Goal: Find specific page/section: Locate item on page

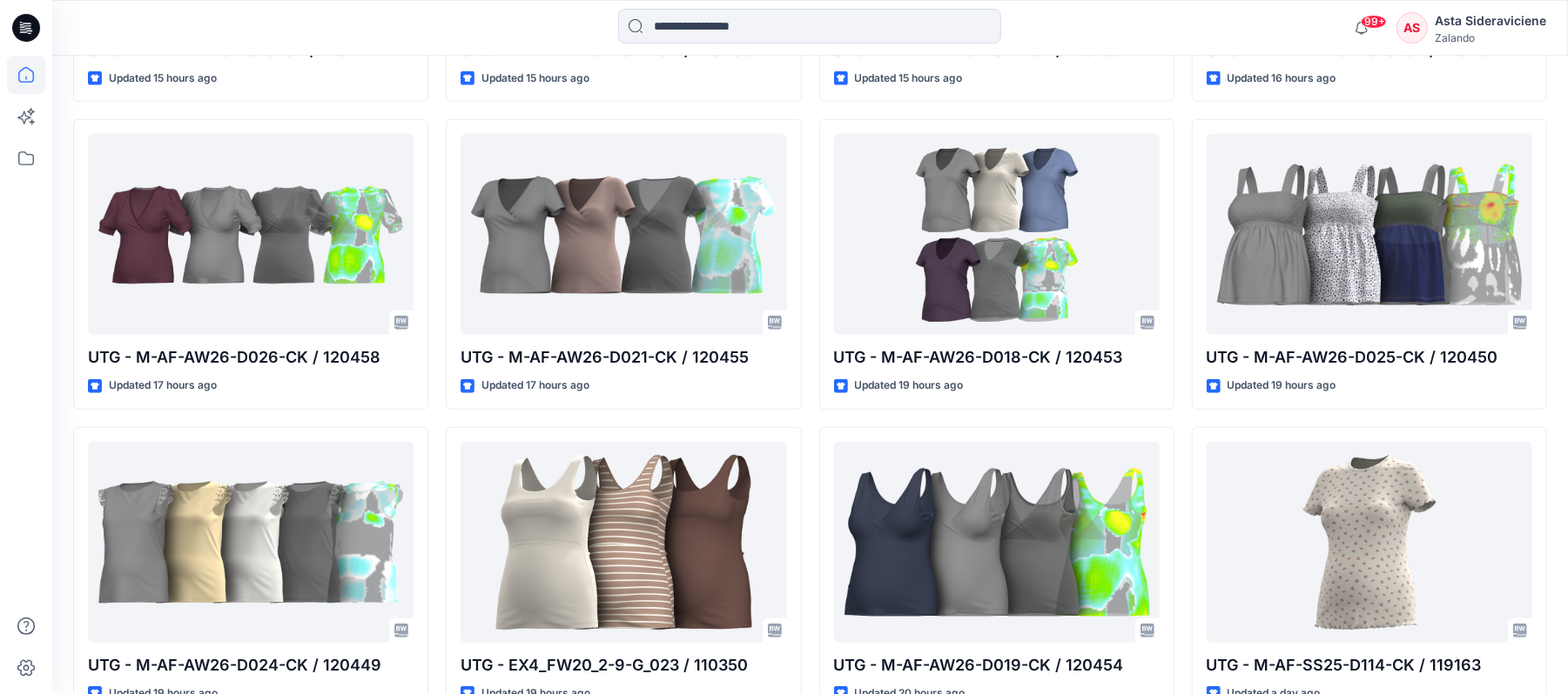
scroll to position [812, 0]
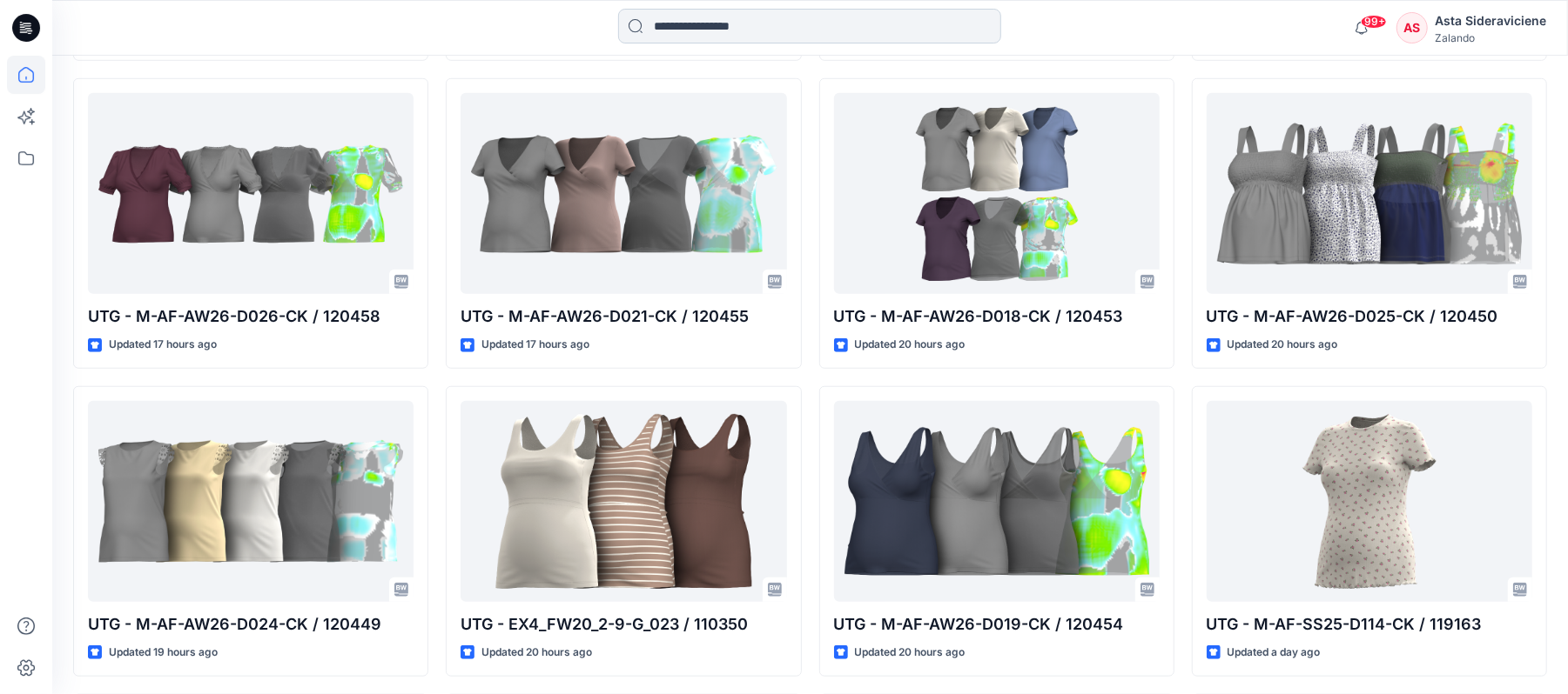
click at [674, 24] on input at bounding box center [810, 26] width 384 height 35
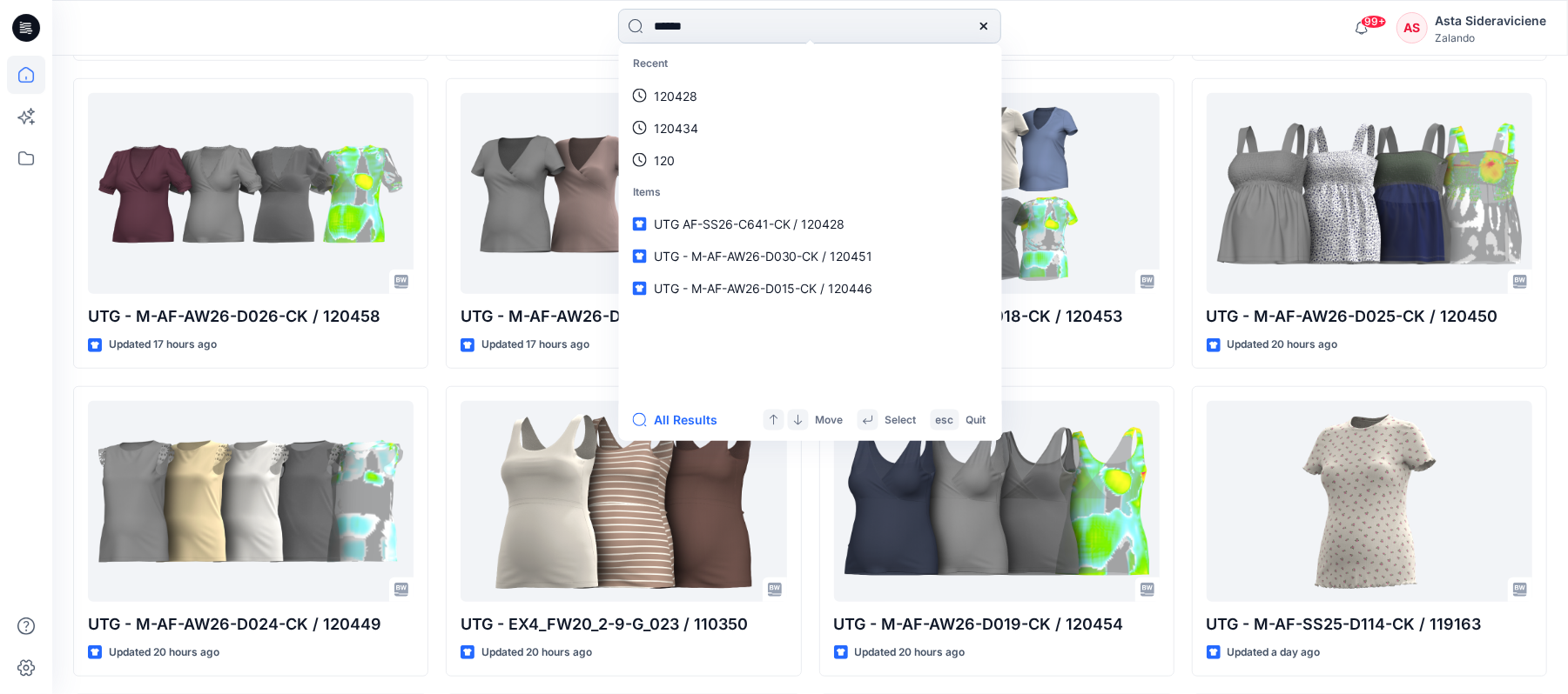
type input "******"
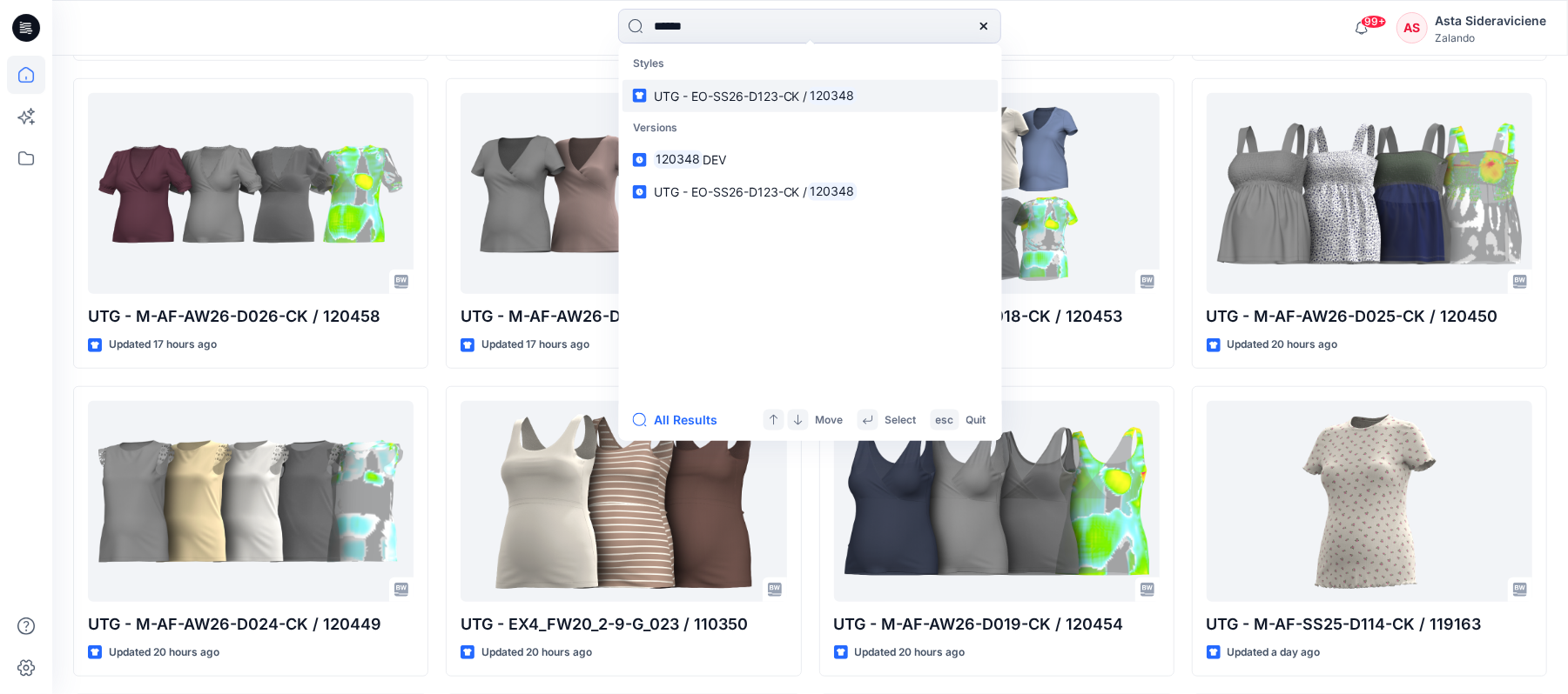
click at [685, 84] on link "UTG - EO-SS26-D123-CK / 120348" at bounding box center [811, 95] width 376 height 32
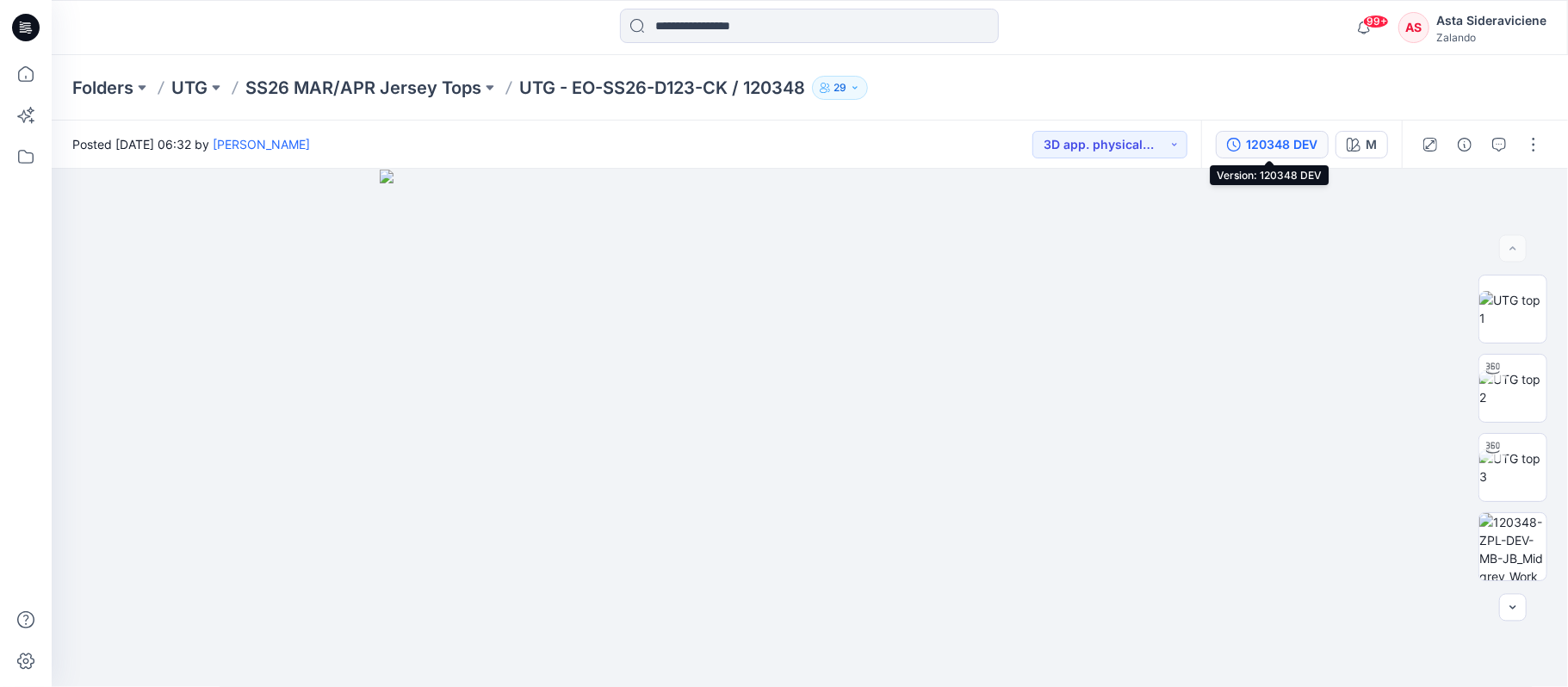
click at [1252, 138] on div "120348 DEV" at bounding box center [1282, 145] width 72 height 19
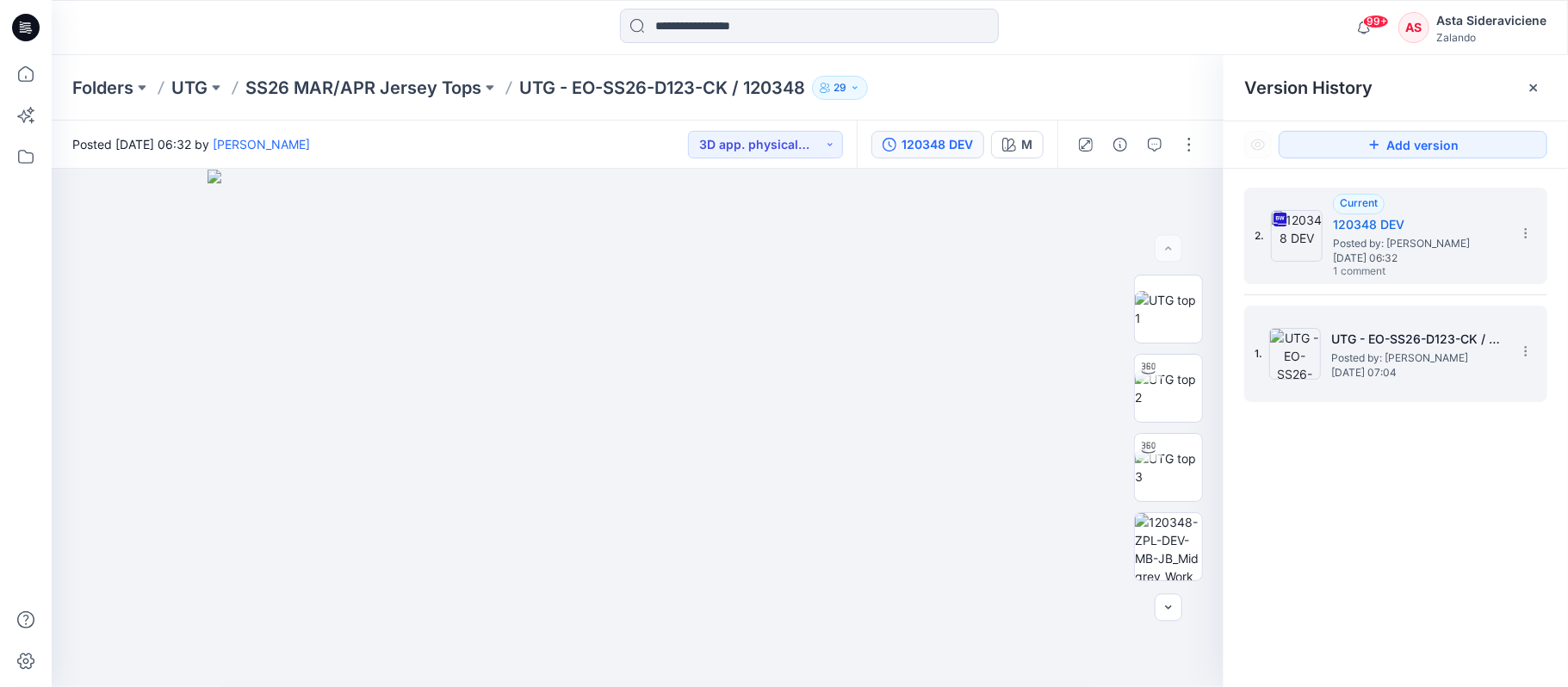
click at [1397, 358] on span "Posted by: [PERSON_NAME]" at bounding box center [1418, 358] width 172 height 17
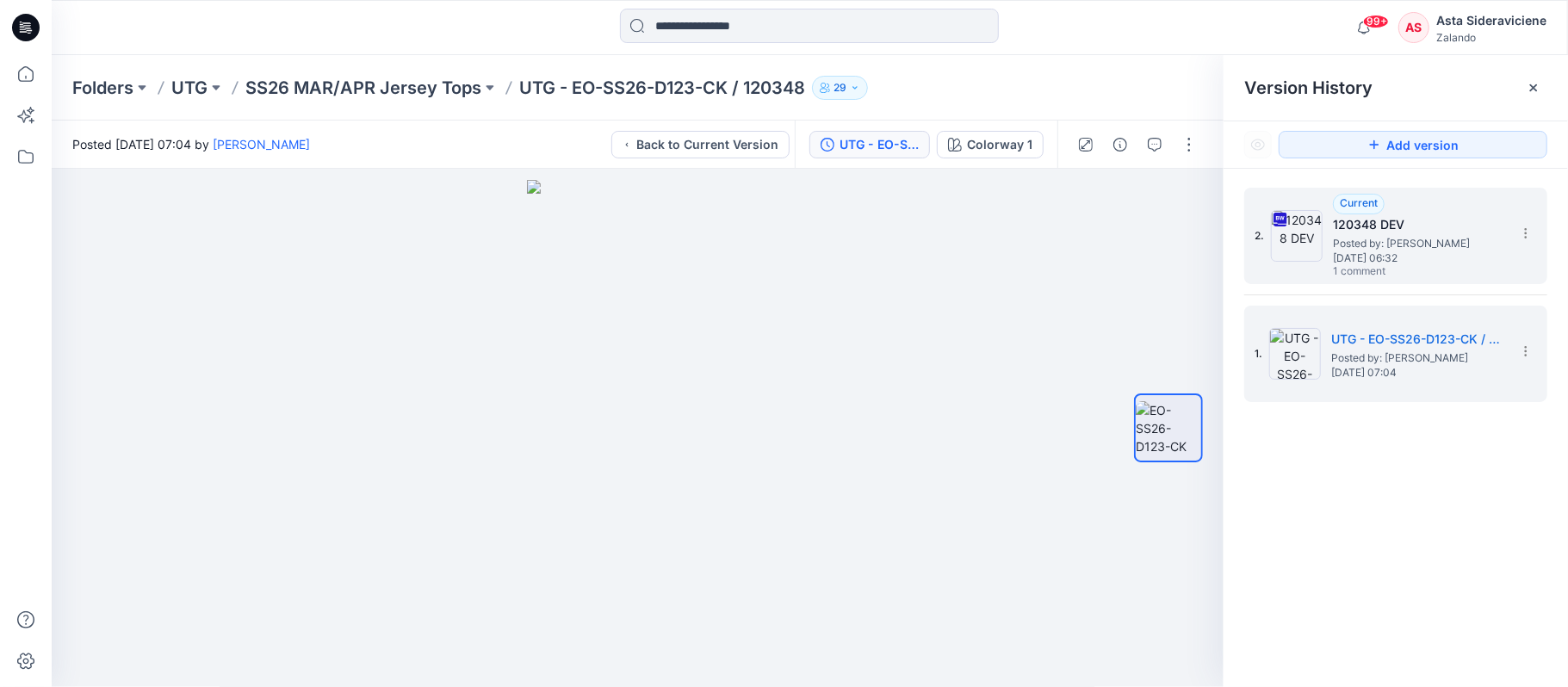
click at [1466, 242] on span "Posted by: [PERSON_NAME]" at bounding box center [1419, 243] width 172 height 17
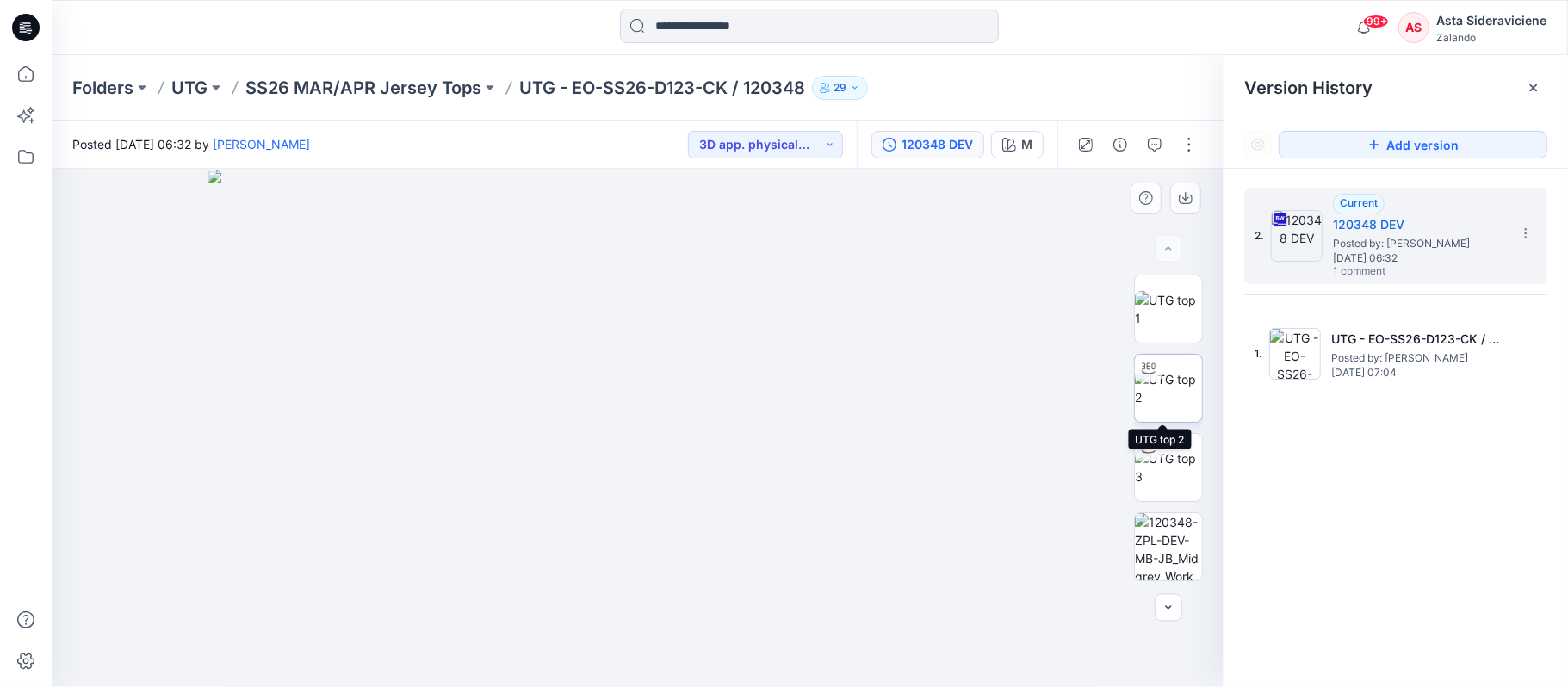
click at [1157, 374] on img at bounding box center [1169, 389] width 67 height 36
click at [1537, 94] on icon at bounding box center [1534, 87] width 13 height 13
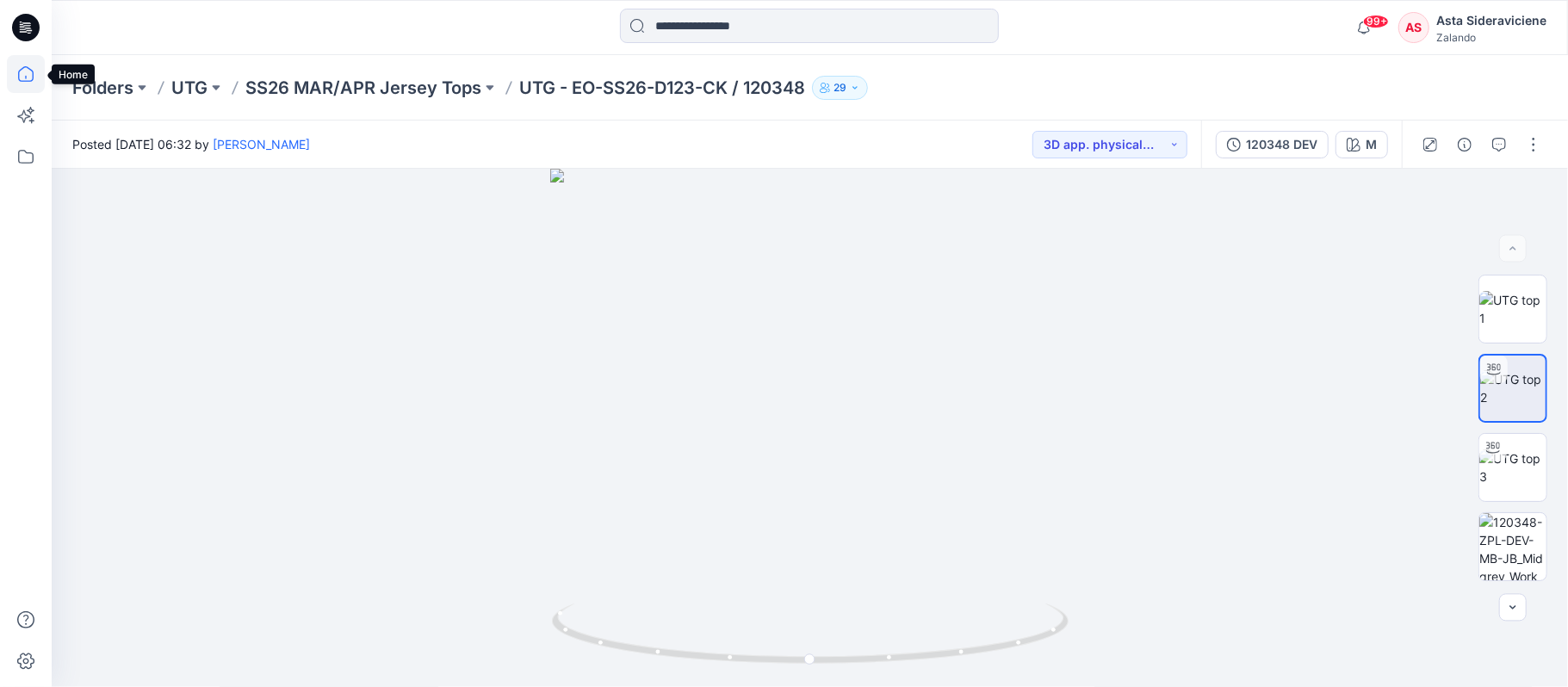
click at [25, 80] on icon at bounding box center [26, 75] width 38 height 38
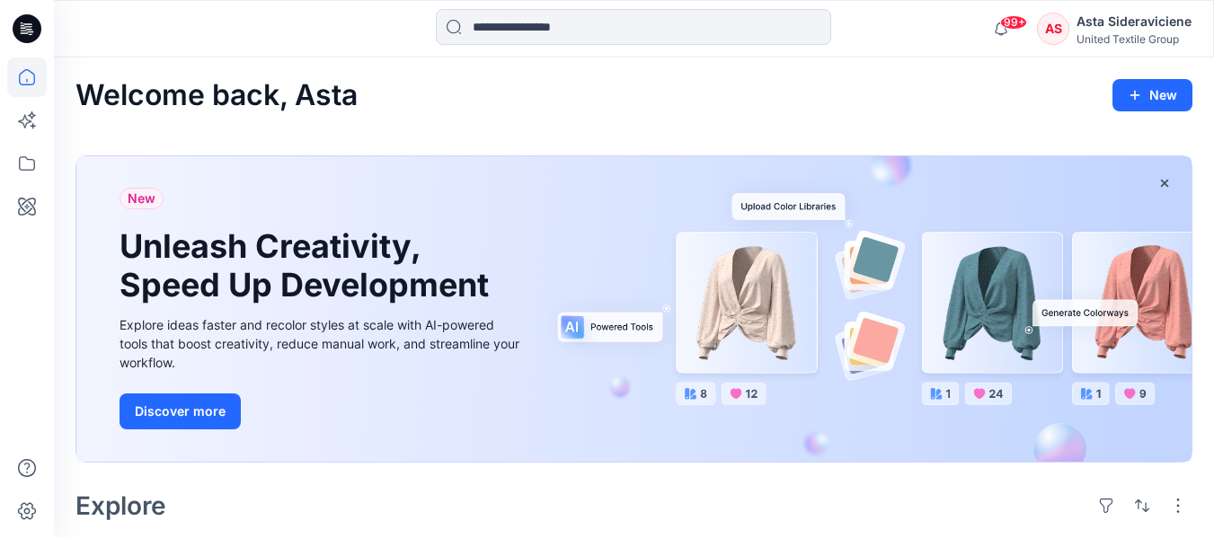
scroll to position [539, 0]
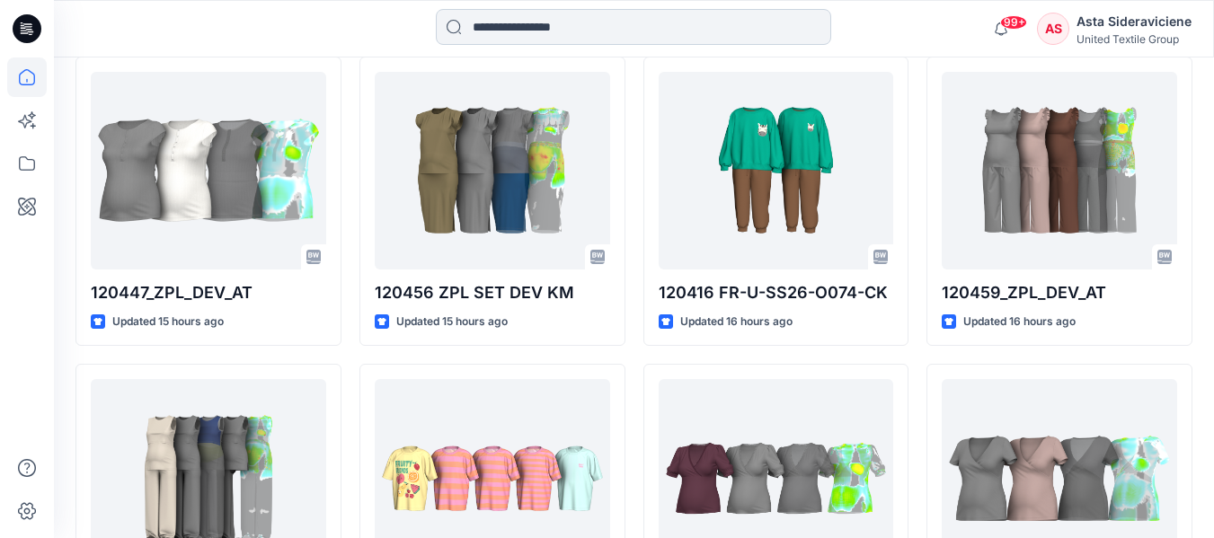
click at [561, 15] on input at bounding box center [634, 27] width 396 height 36
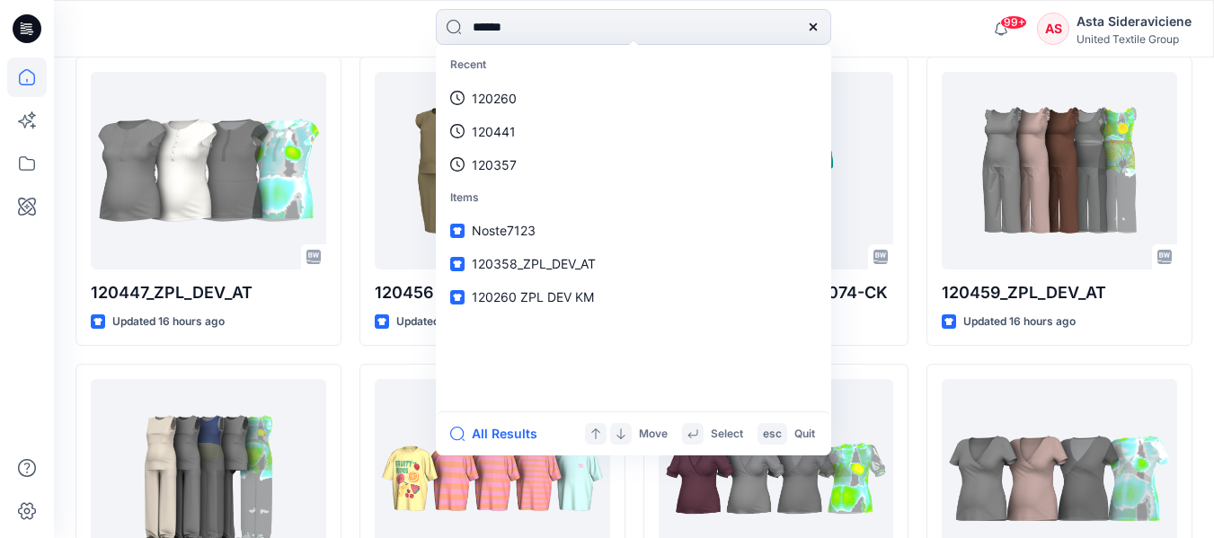
type input "******"
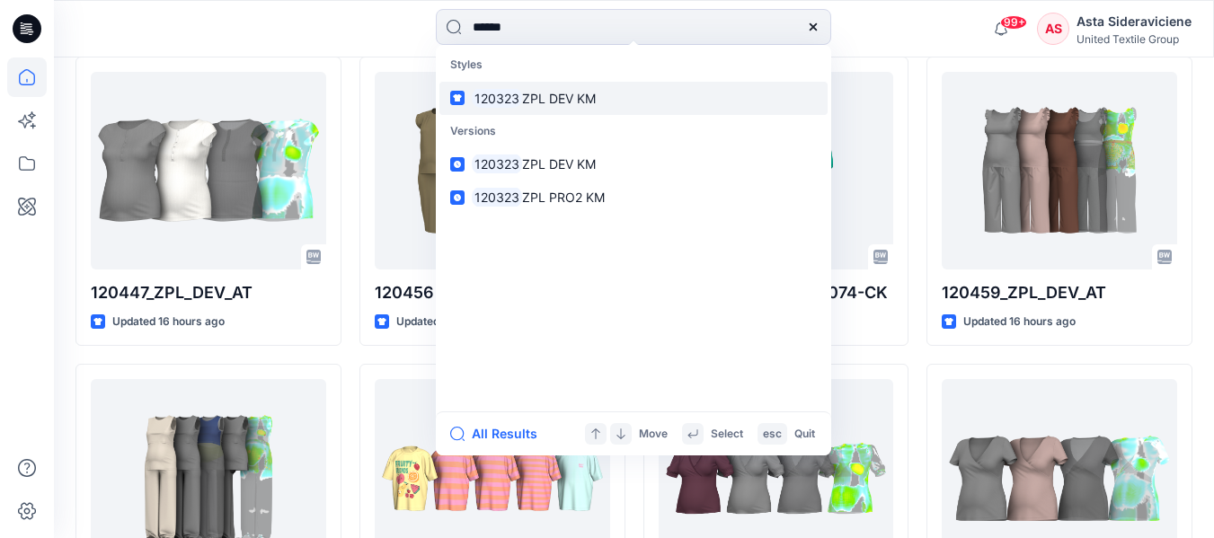
click at [518, 107] on span "120323 ZPL DEV KM" at bounding box center [534, 98] width 124 height 21
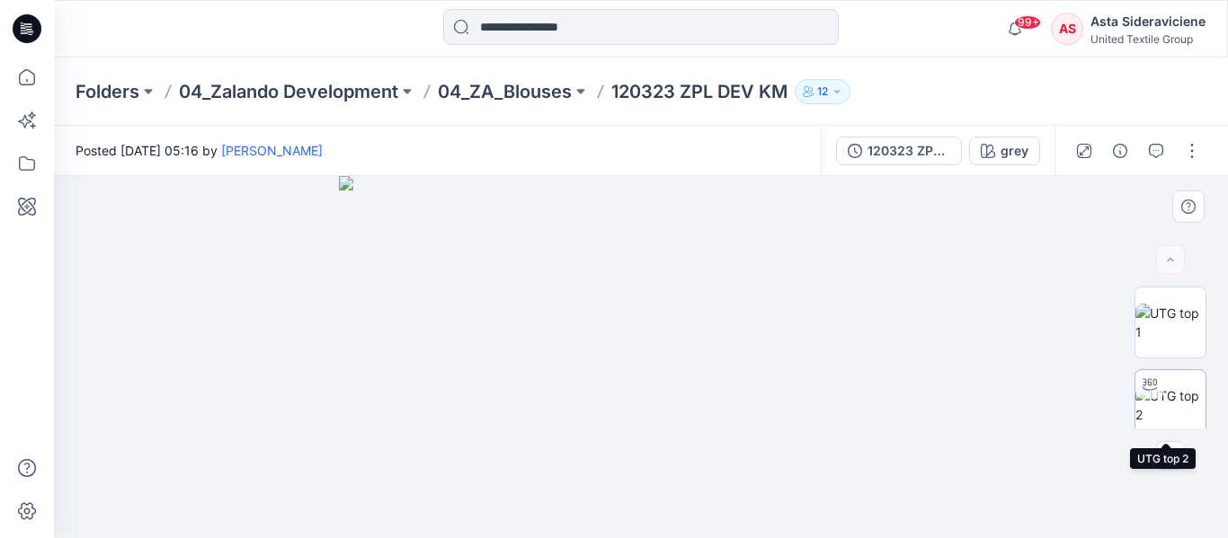
click at [1165, 404] on img at bounding box center [1170, 406] width 70 height 38
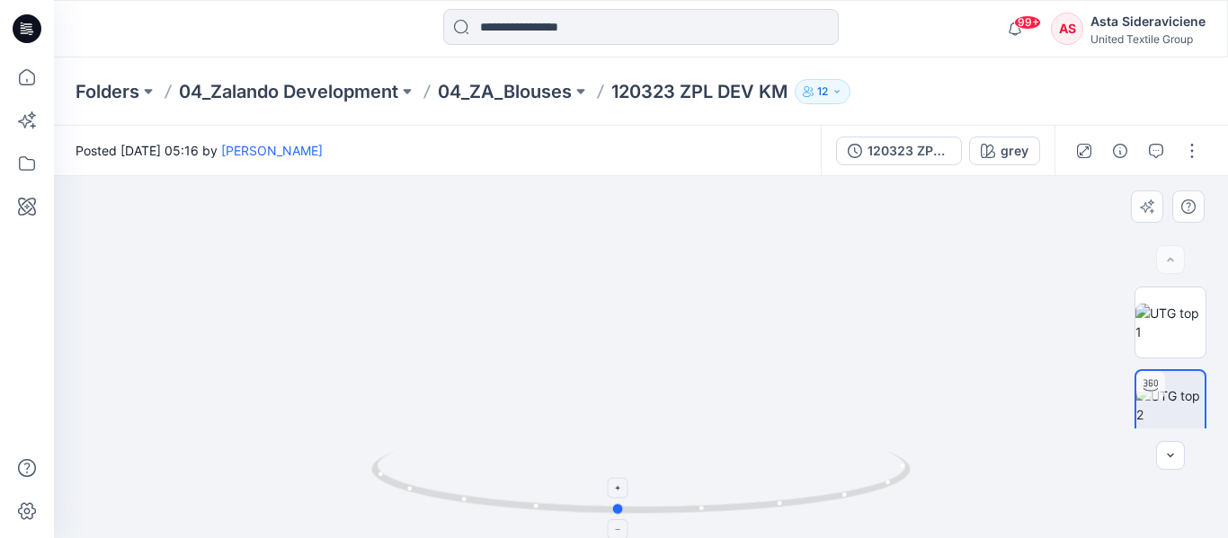
drag, startPoint x: 641, startPoint y: 512, endPoint x: 619, endPoint y: 467, distance: 49.9
click at [619, 467] on icon at bounding box center [643, 484] width 544 height 67
drag, startPoint x: 698, startPoint y: 372, endPoint x: 528, endPoint y: 187, distance: 251.9
click at [636, 306] on img at bounding box center [642, 134] width 1044 height 808
click at [22, 74] on icon at bounding box center [27, 77] width 16 height 16
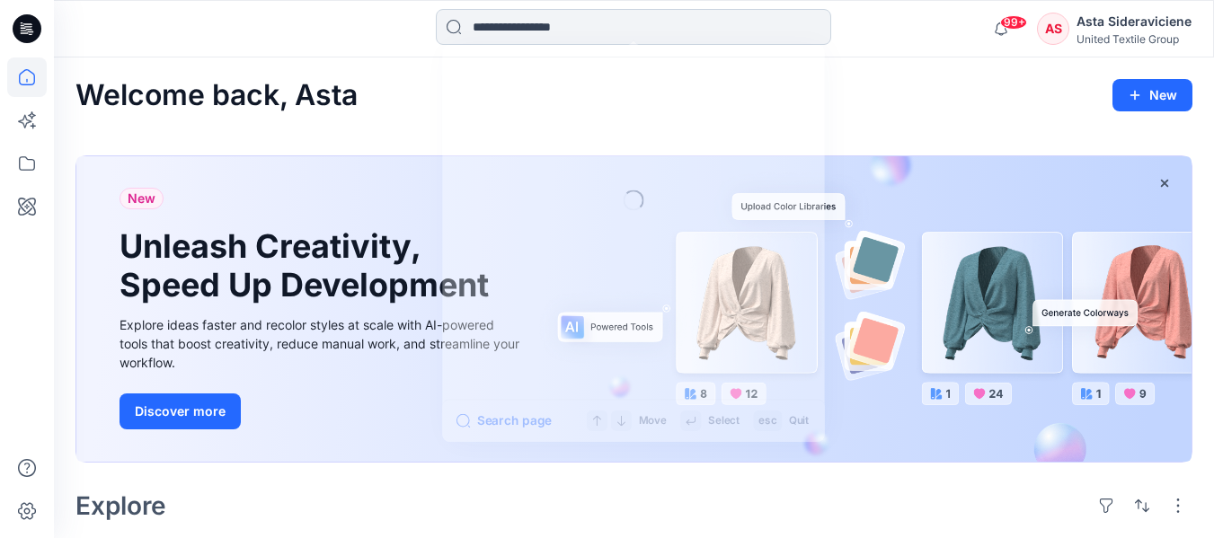
click at [557, 27] on input at bounding box center [634, 27] width 396 height 36
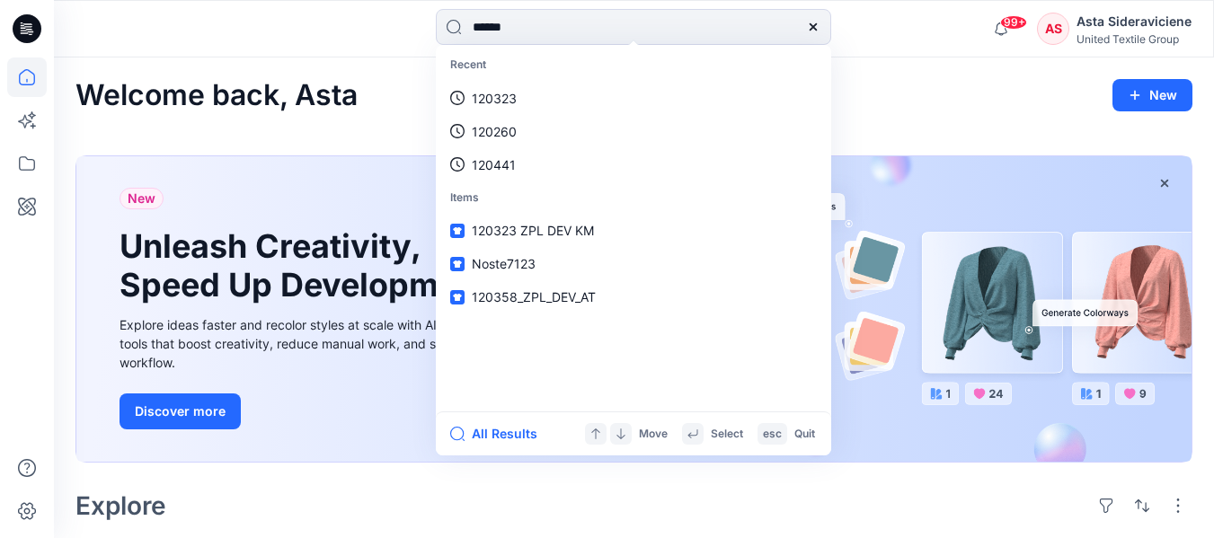
type input "******"
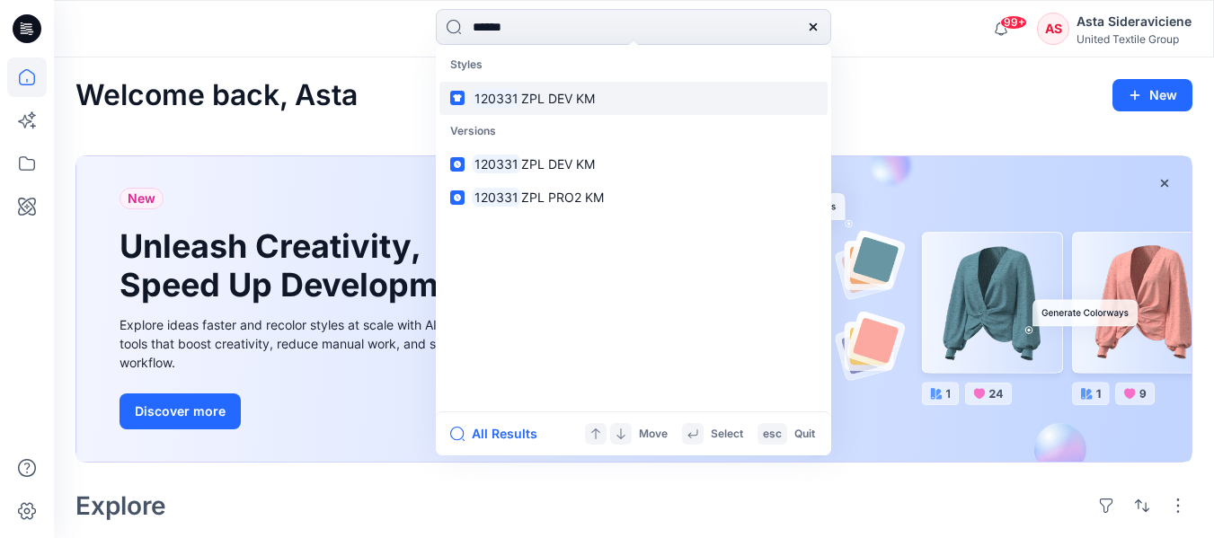
click at [527, 102] on span "ZPL DEV KM" at bounding box center [558, 98] width 74 height 15
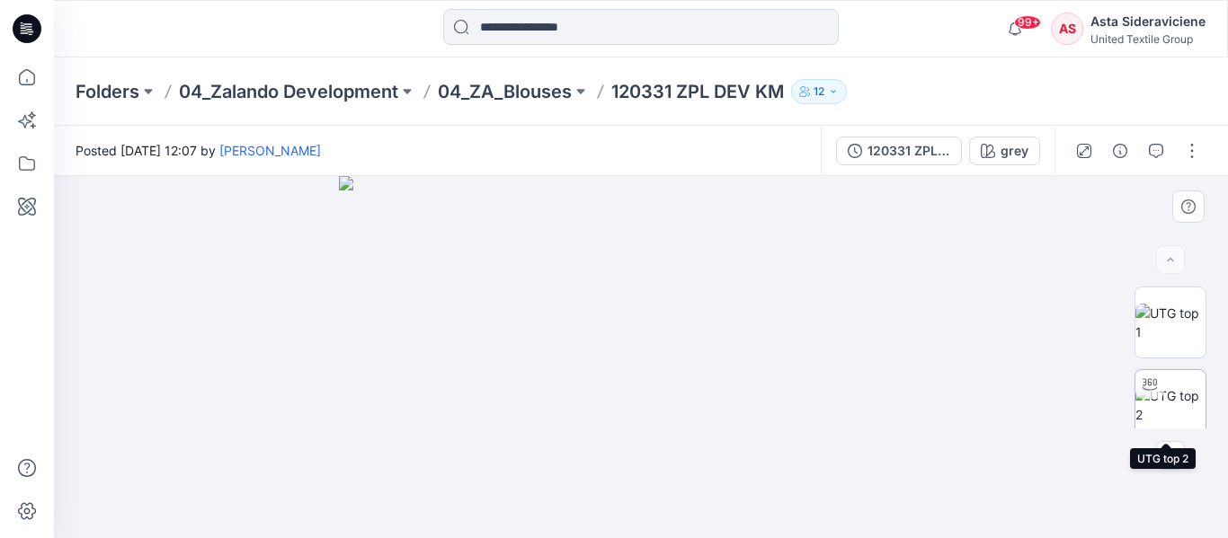
click at [1166, 407] on img at bounding box center [1170, 406] width 70 height 38
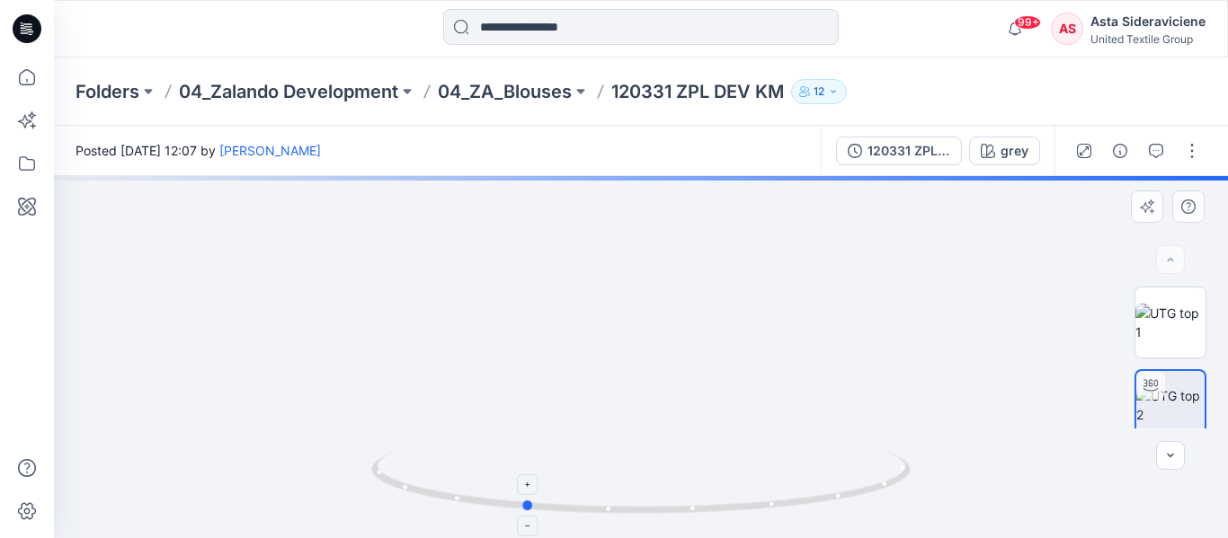
drag, startPoint x: 651, startPoint y: 515, endPoint x: 534, endPoint y: 458, distance: 130.2
click at [534, 458] on icon at bounding box center [643, 484] width 544 height 67
